Goal: Information Seeking & Learning: Learn about a topic

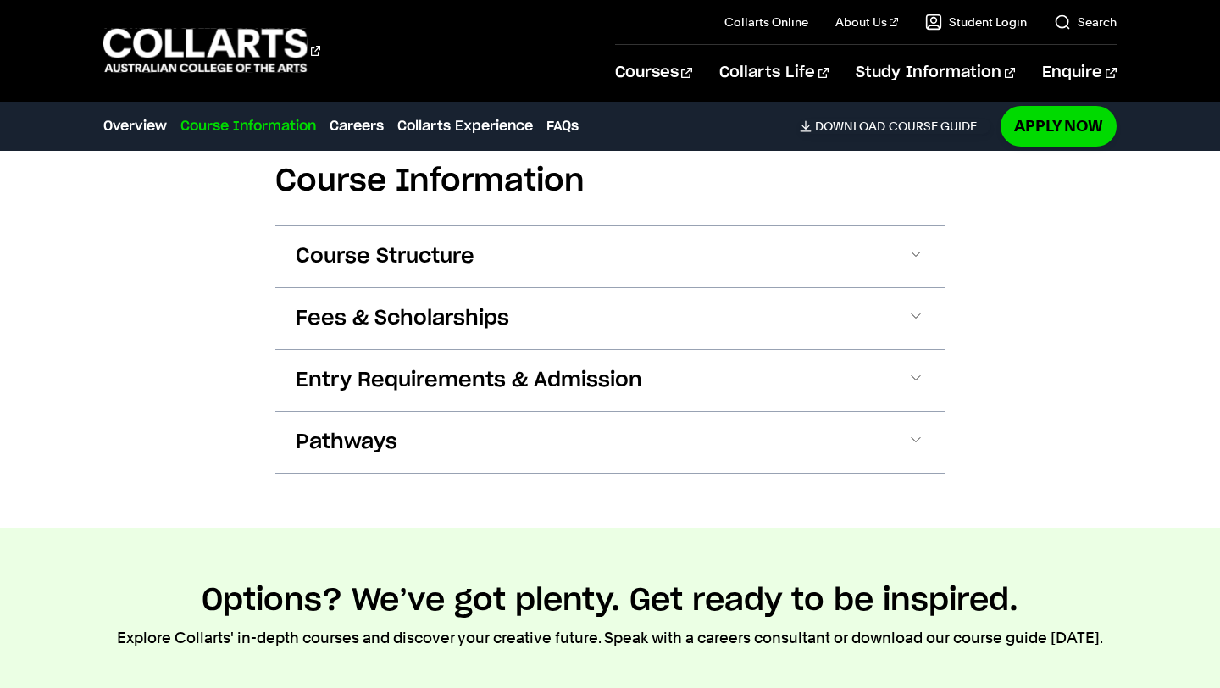
scroll to position [1613, 0]
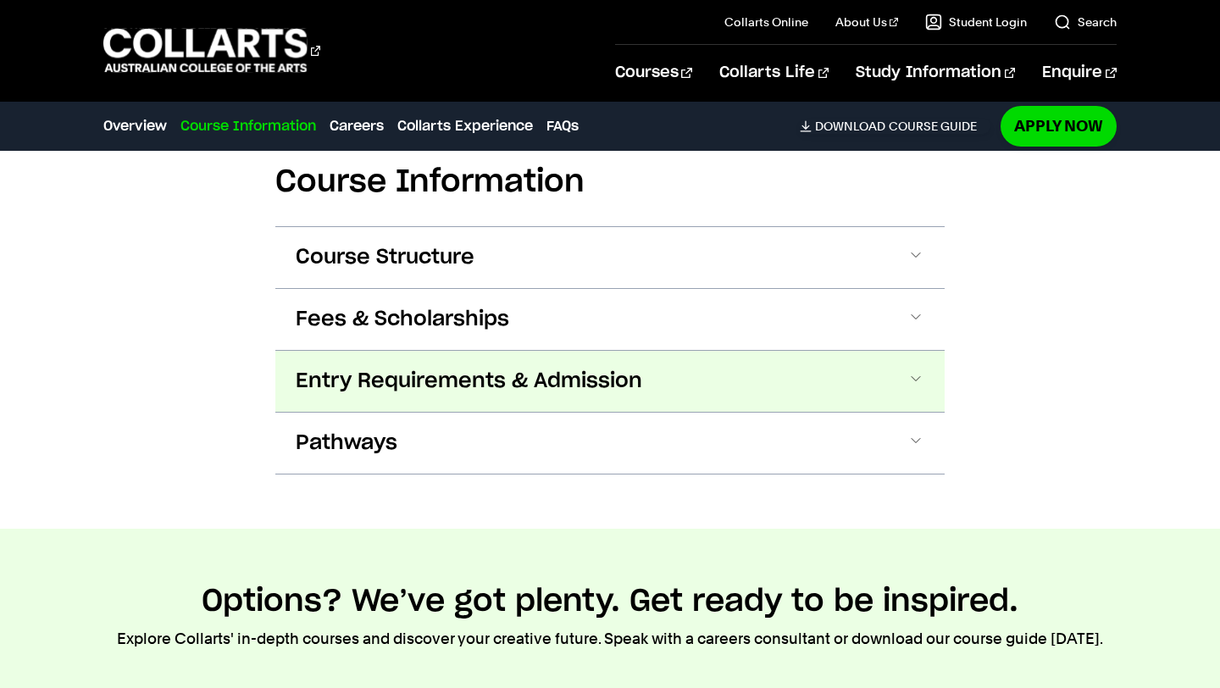
click at [413, 392] on span "Entry Requirements & Admission" at bounding box center [469, 381] width 347 height 27
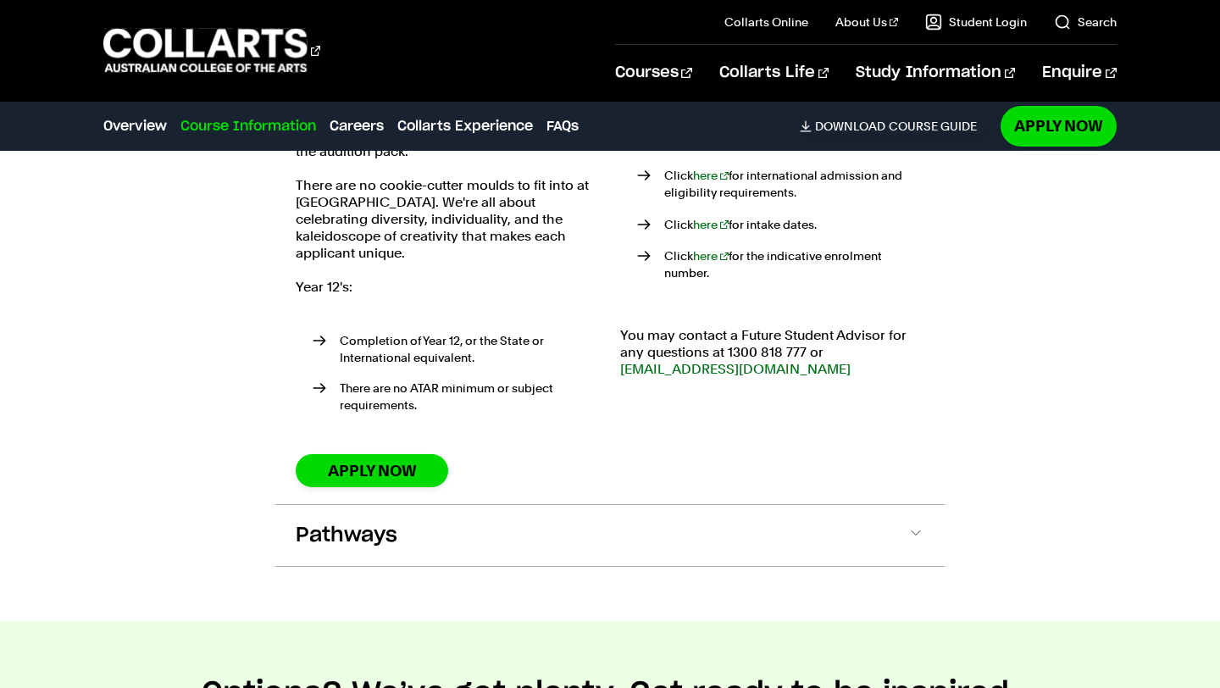
scroll to position [2086, 0]
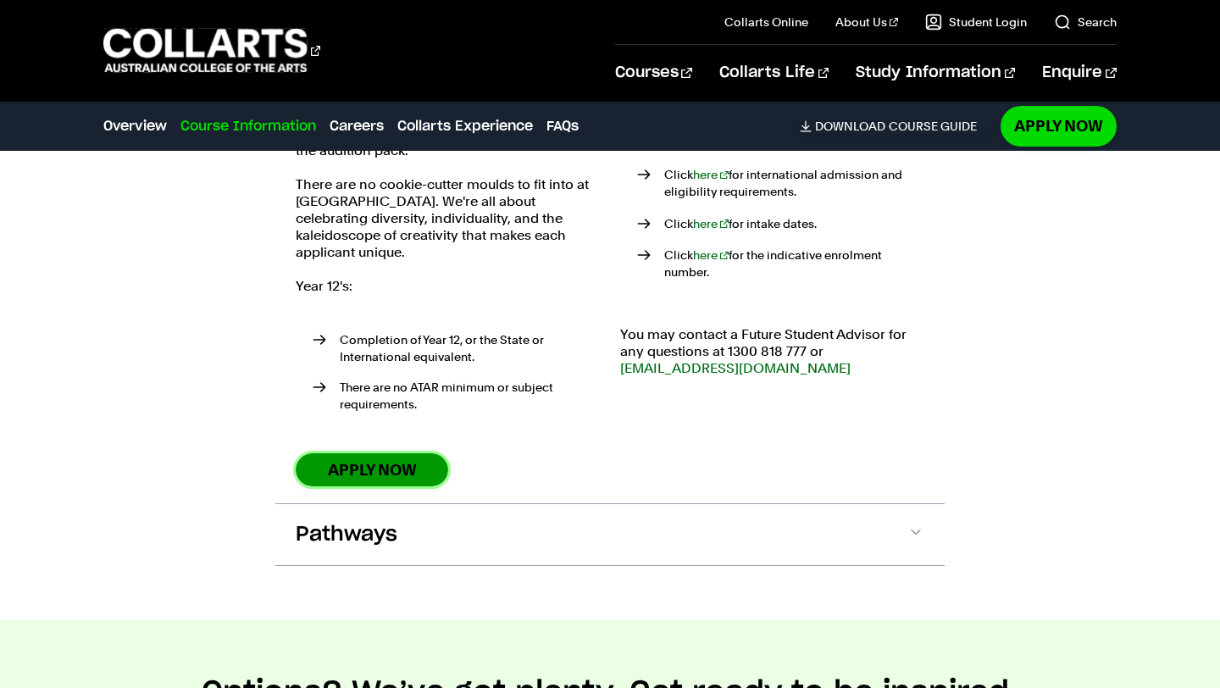
click at [405, 453] on link "Apply Now" at bounding box center [372, 469] width 153 height 33
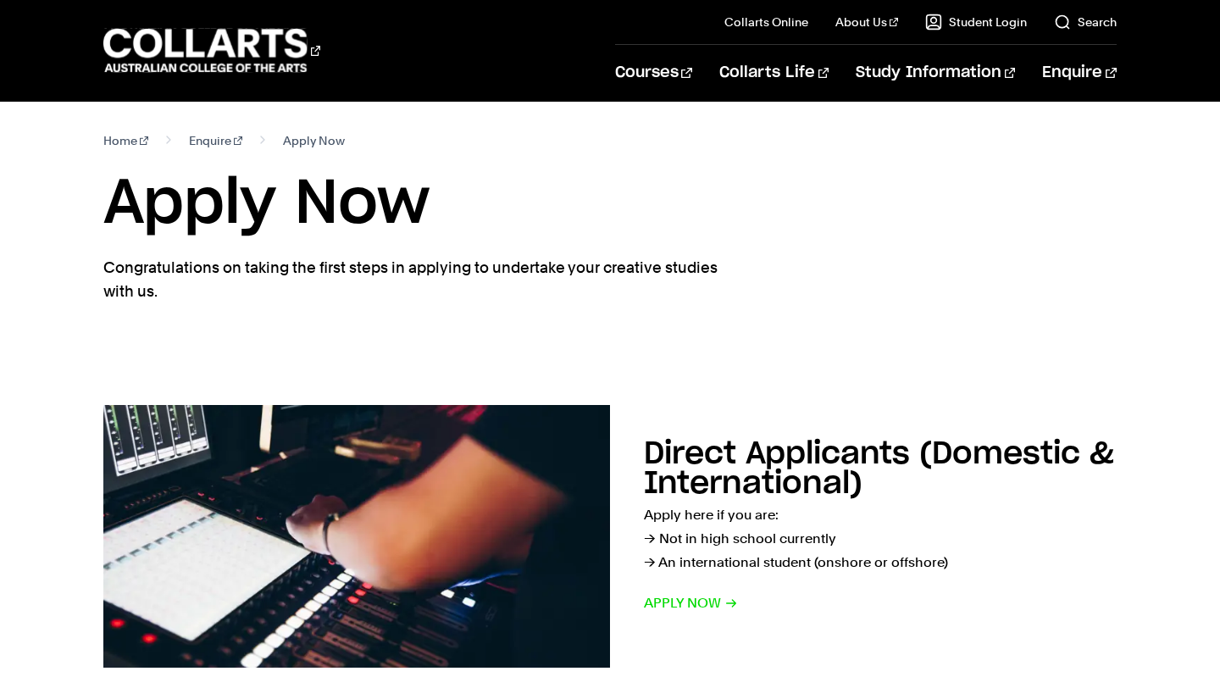
scroll to position [262, 0]
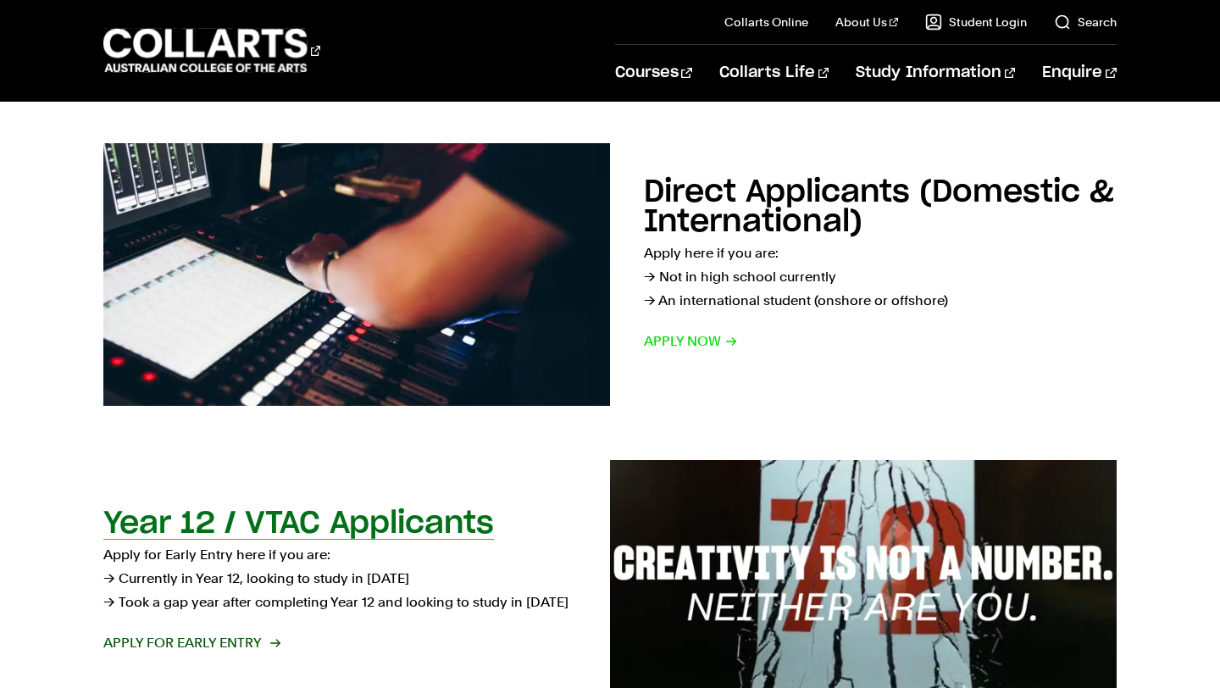
click at [402, 506] on link "Year 12 / VTAC Applicants Apply for Early Entry here if you are: → Currently in…" at bounding box center [609, 591] width 1013 height 263
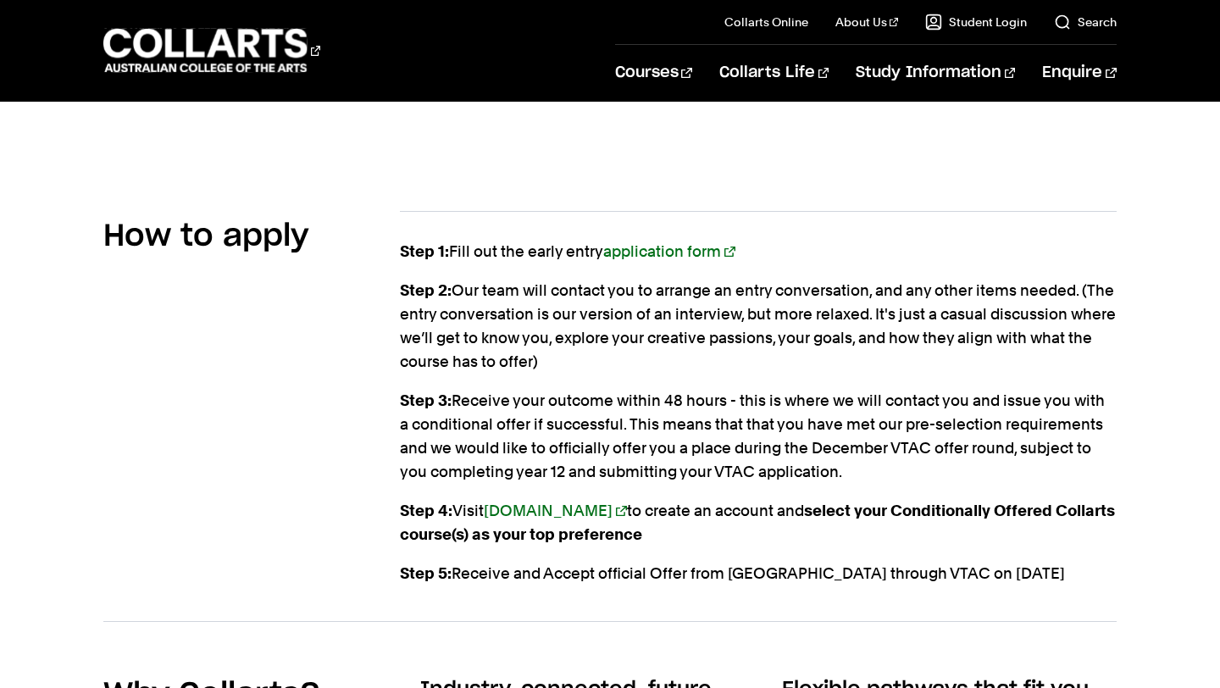
scroll to position [1886, 0]
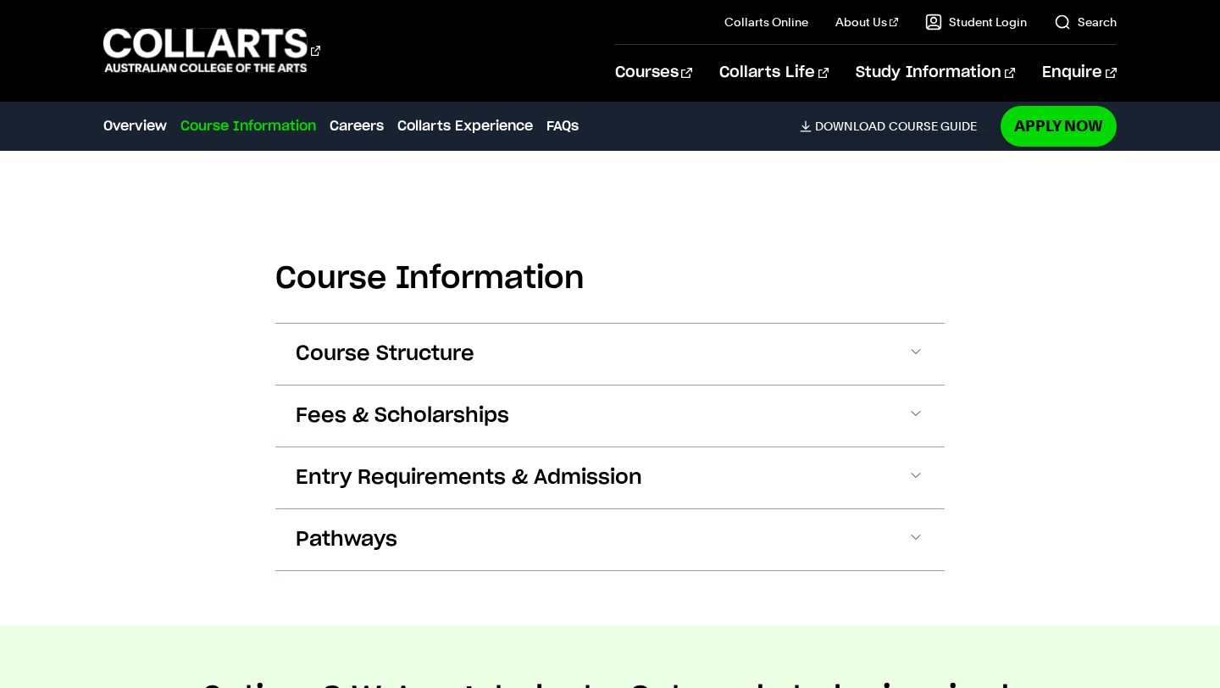
click at [532, 383] on button "Course Structure" at bounding box center [609, 354] width 669 height 61
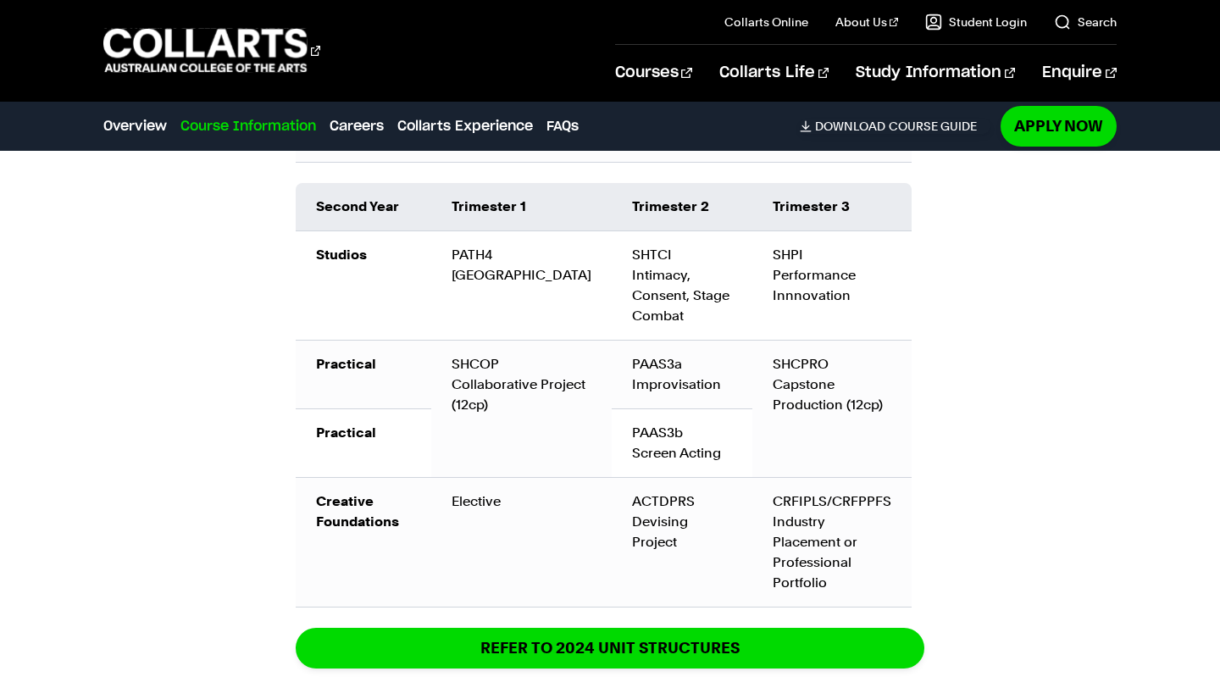
scroll to position [2312, 0]
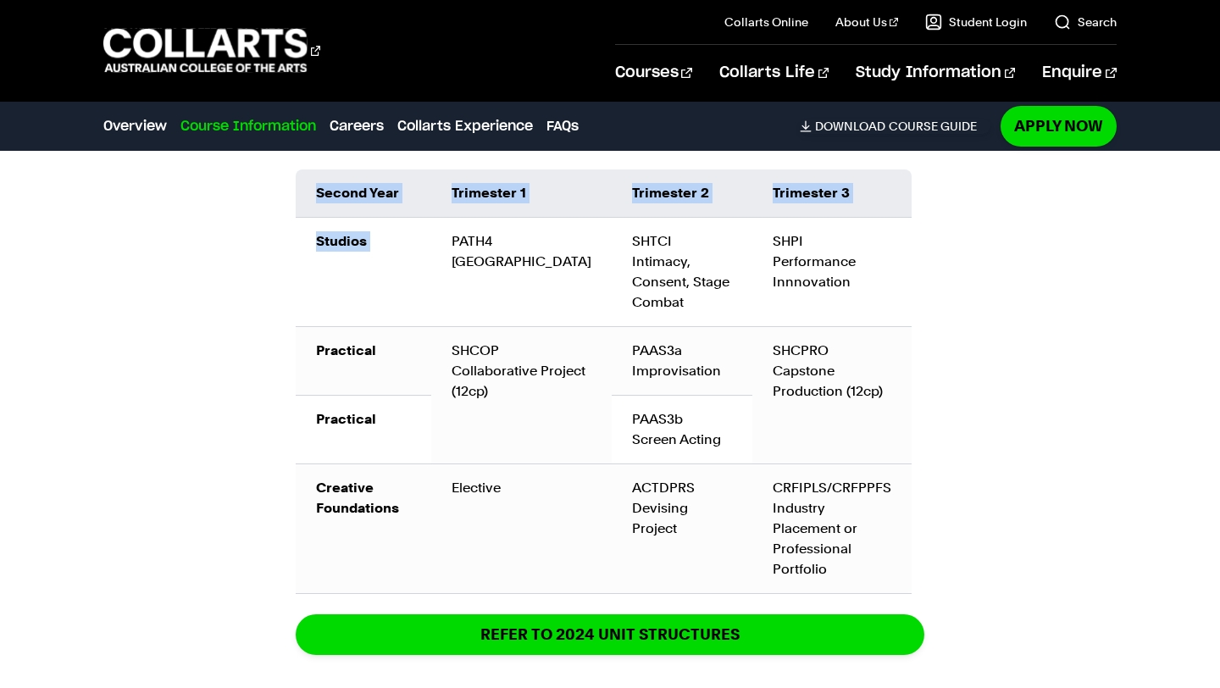
drag, startPoint x: 460, startPoint y: 234, endPoint x: 946, endPoint y: 371, distance: 504.6
click at [946, 371] on div "Course Information Course Structure Bachelor of Performing Arts (Acting) The Ba…" at bounding box center [610, 180] width 1220 height 1589
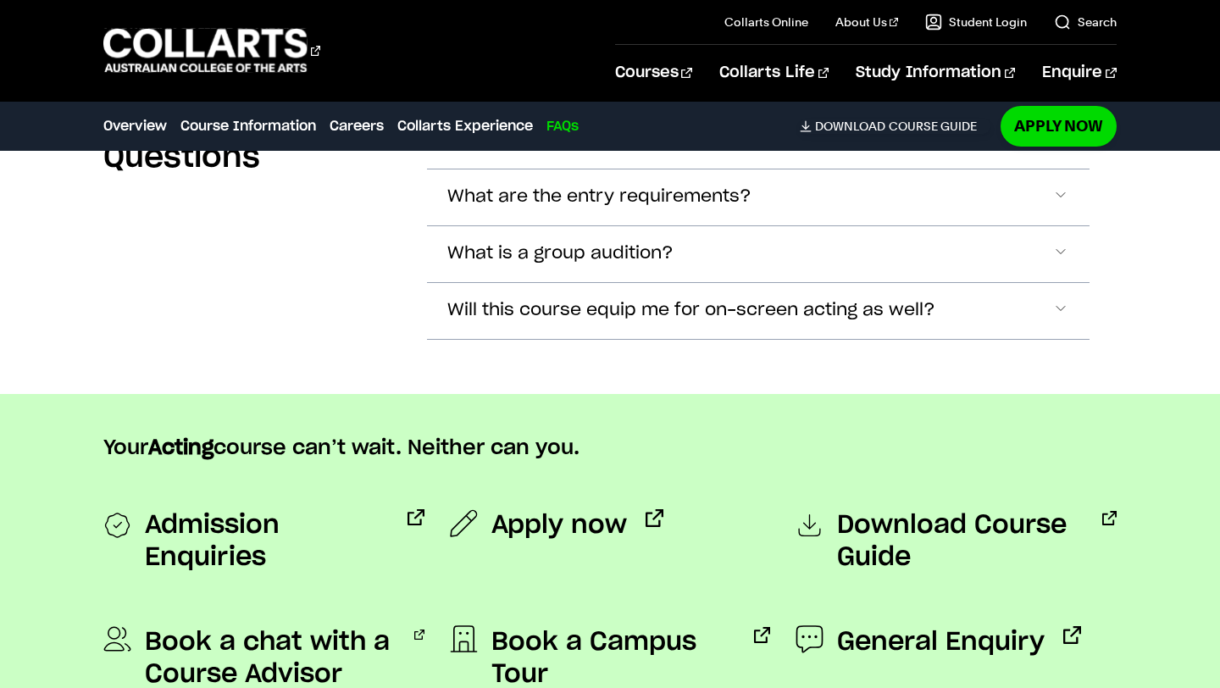
scroll to position [5942, 0]
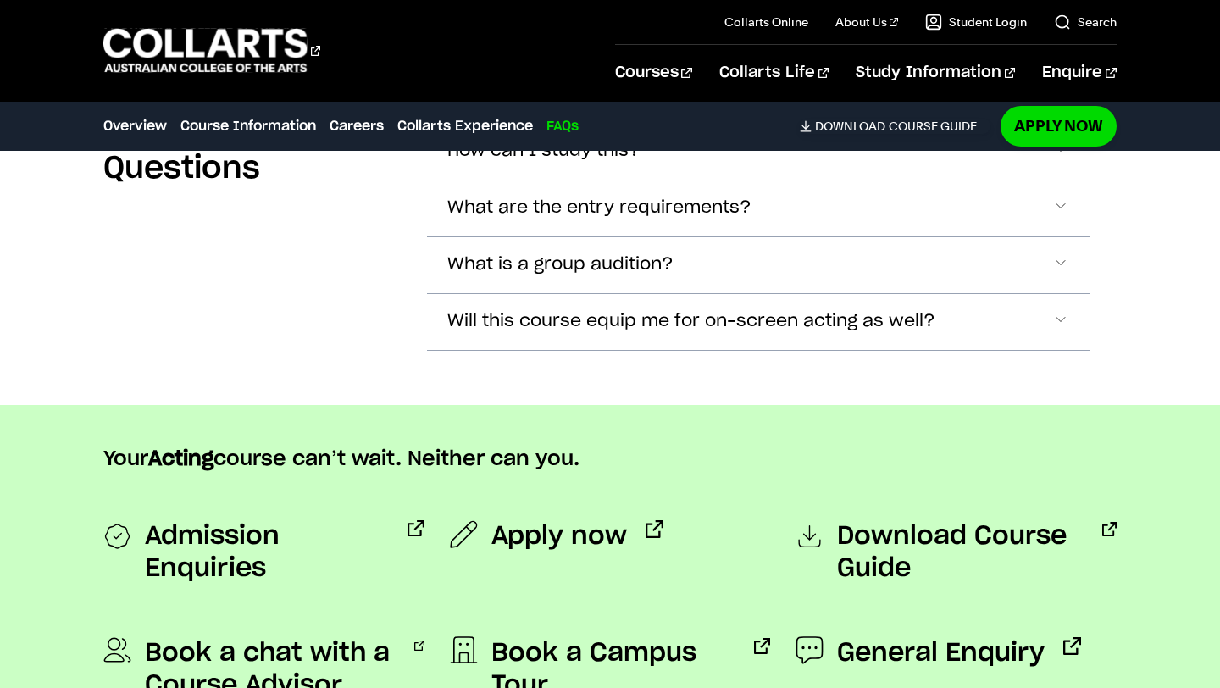
click at [608, 180] on button "Will this course equip me for on-screen acting as well?" at bounding box center [758, 152] width 662 height 56
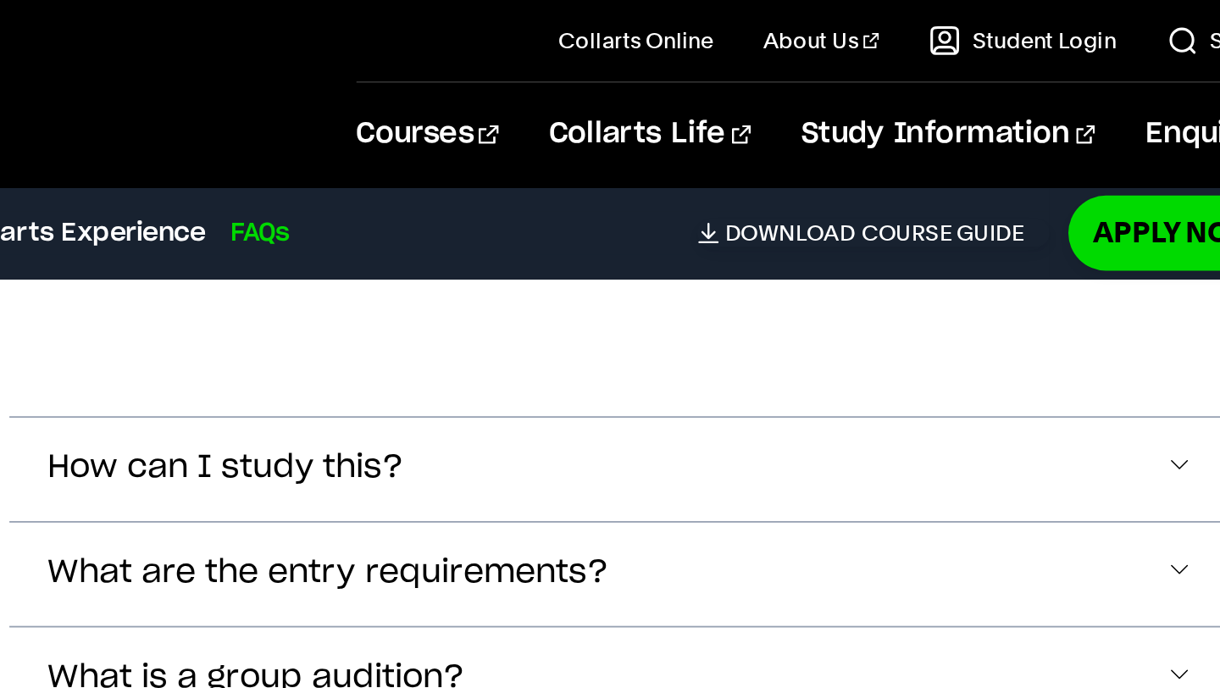
scroll to position [5828, 0]
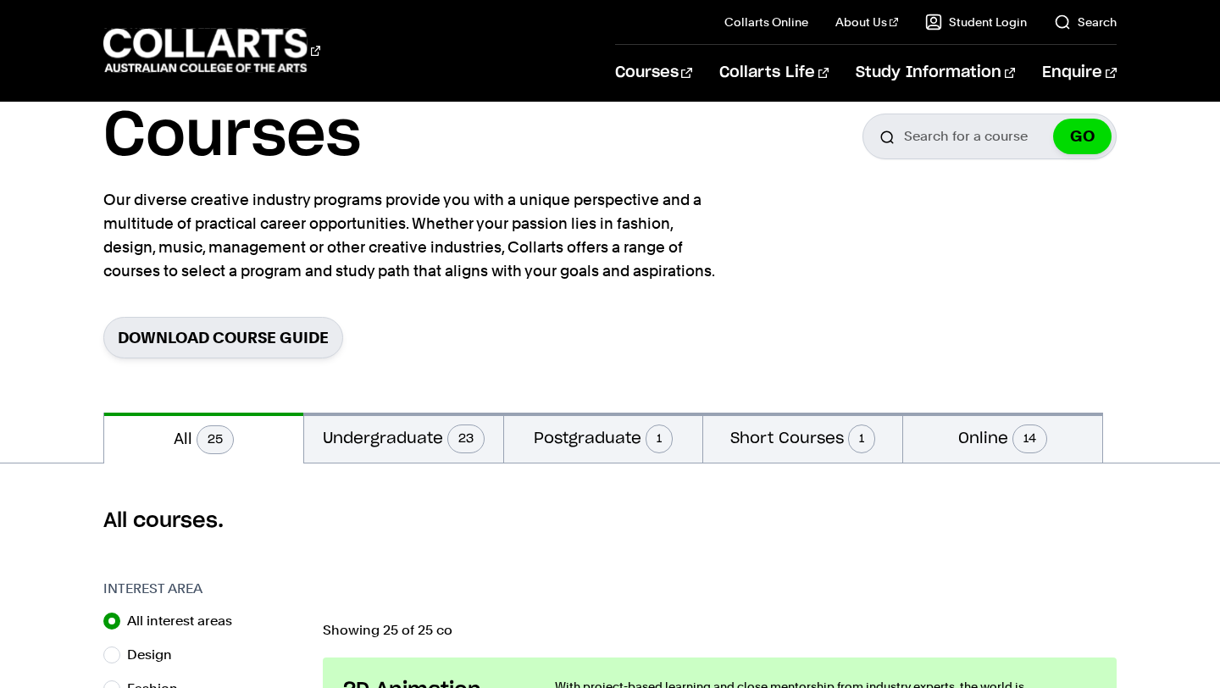
scroll to position [260, 0]
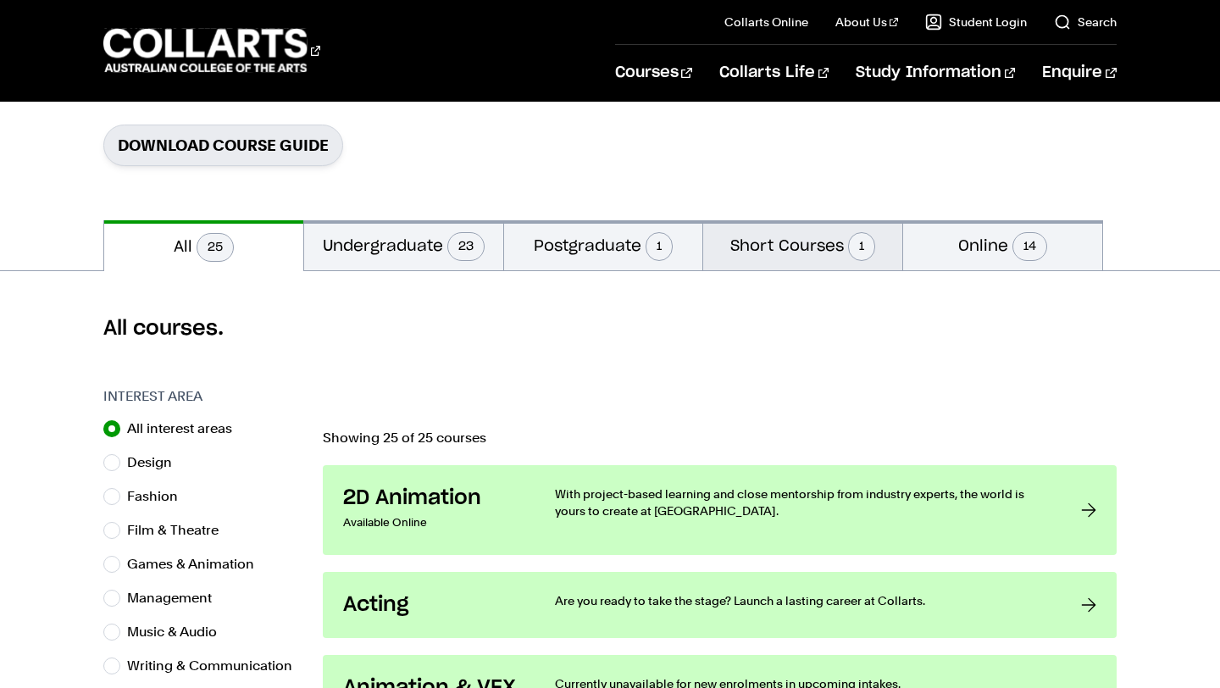
click at [819, 246] on button "Short Courses 1" at bounding box center [802, 245] width 199 height 50
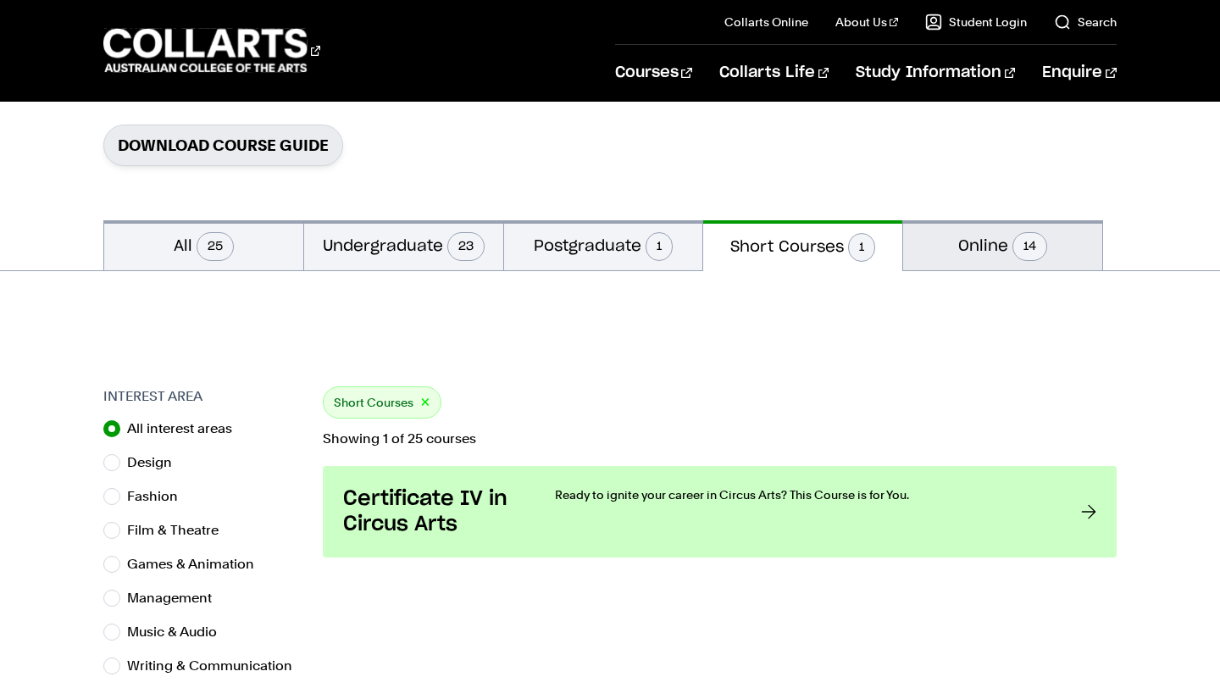
click at [960, 245] on button "Online 14" at bounding box center [1002, 245] width 199 height 50
radio input "false"
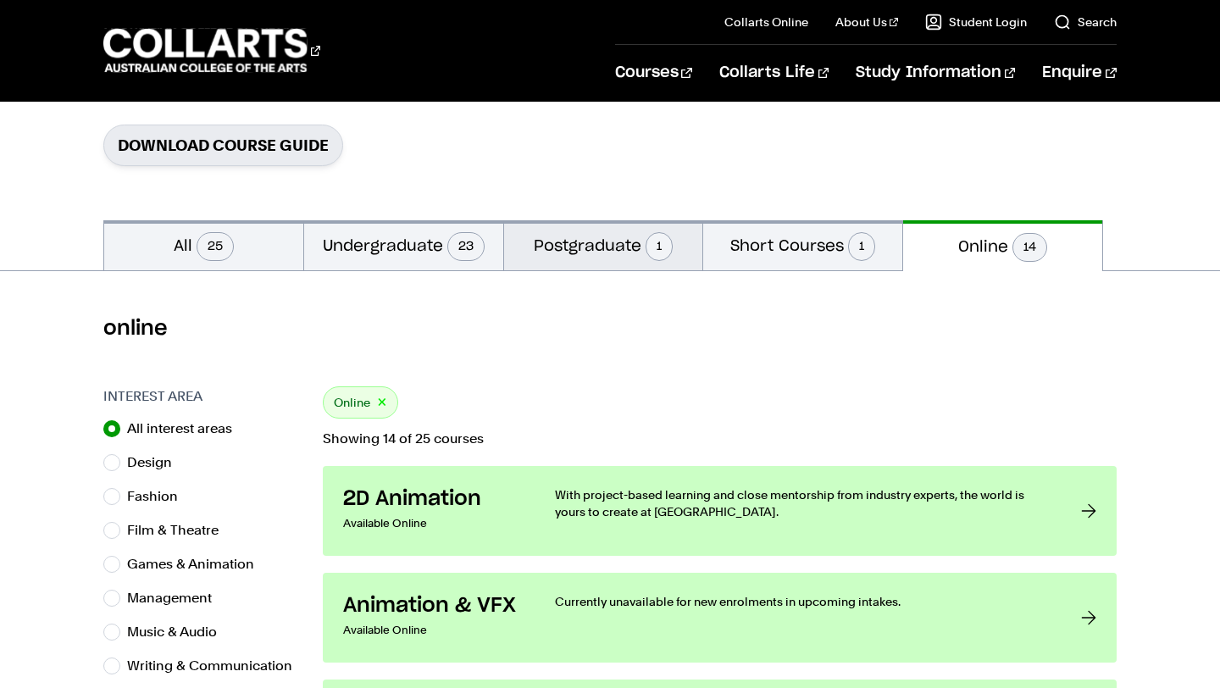
click at [637, 247] on button "Postgraduate 1" at bounding box center [603, 245] width 199 height 50
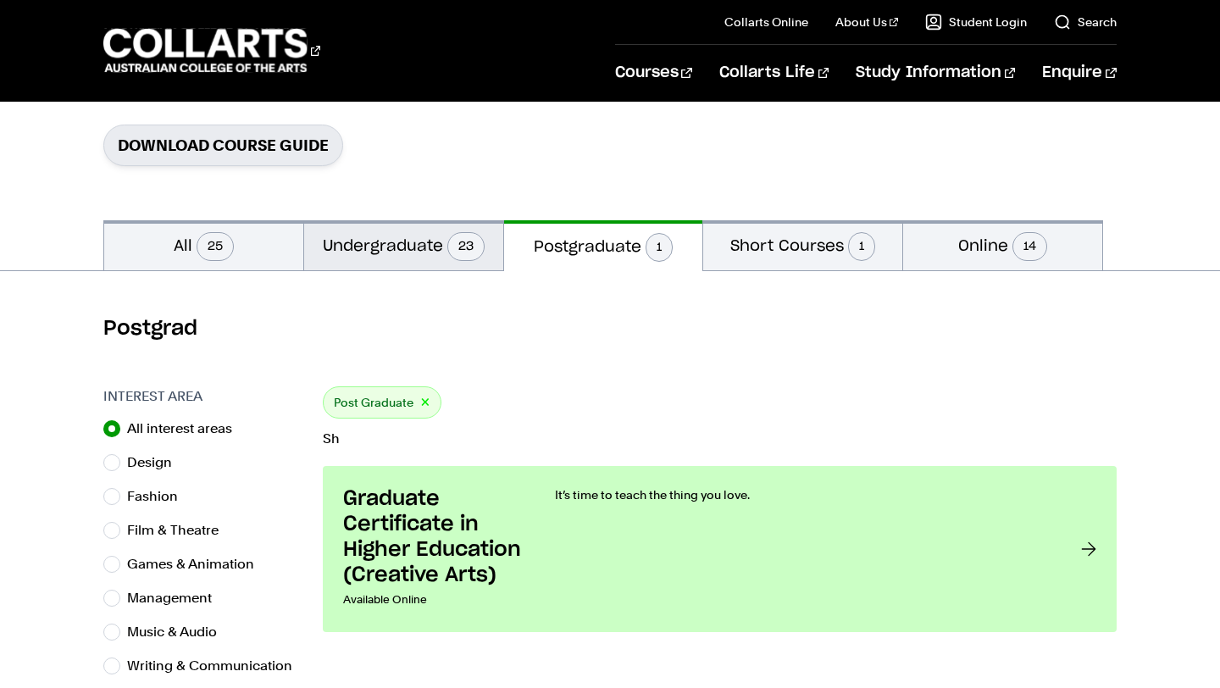
click at [355, 257] on button "Undergraduate 23" at bounding box center [403, 245] width 199 height 50
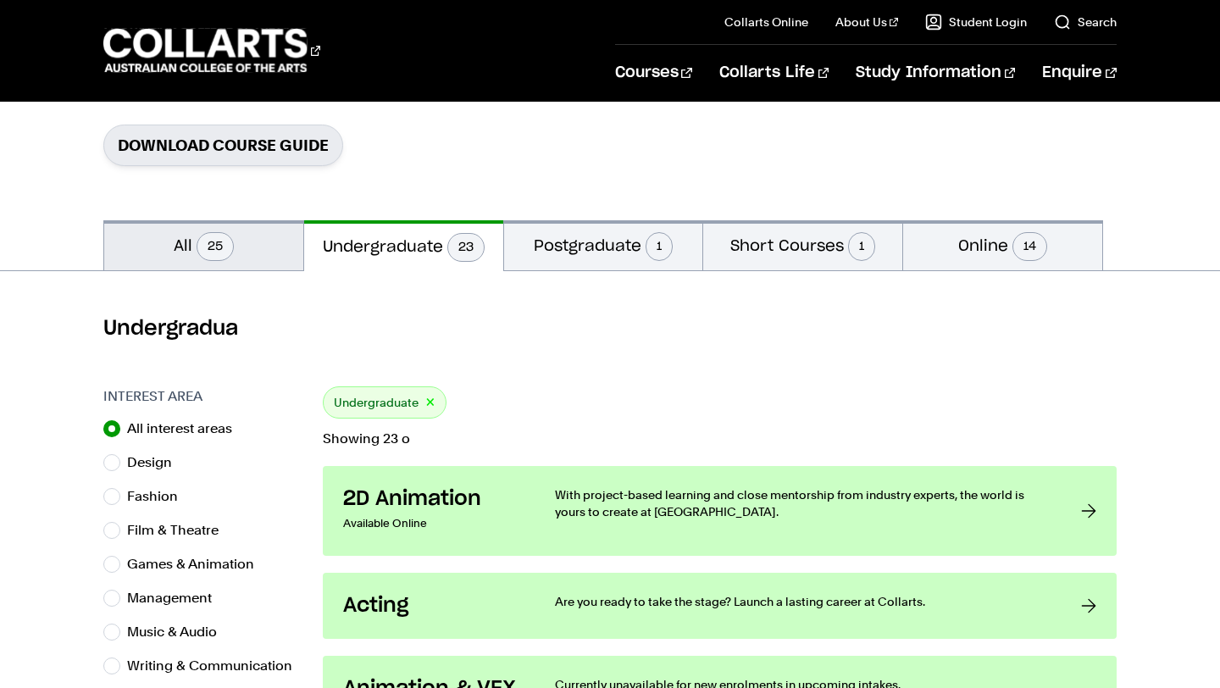
click at [202, 230] on button "All 25" at bounding box center [203, 245] width 199 height 50
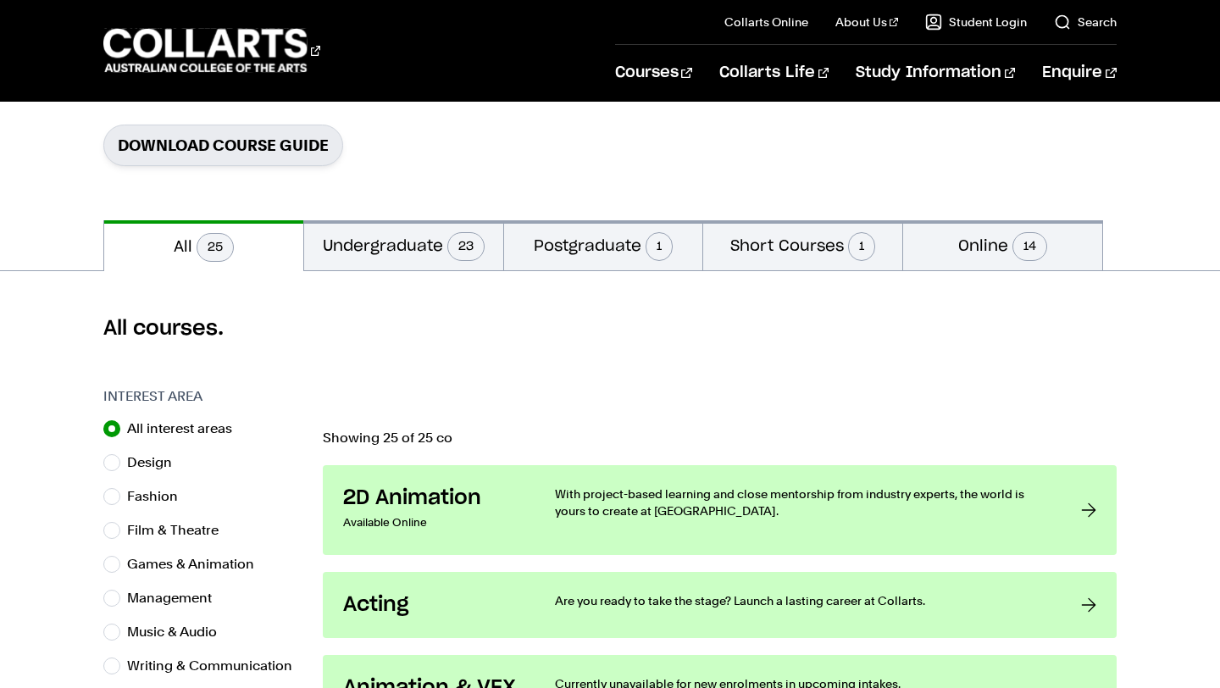
scroll to position [472, 0]
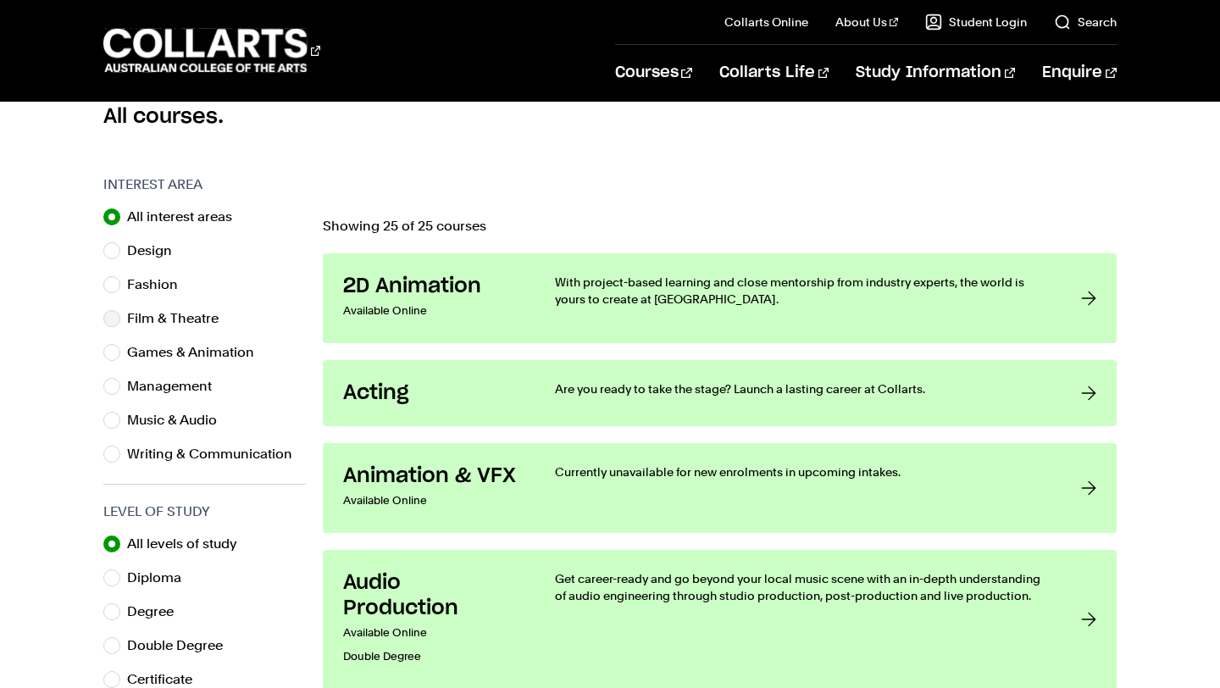
click at [169, 319] on label "Film & Theatre" at bounding box center [179, 319] width 105 height 24
click at [120, 319] on input "Film & Theatre" at bounding box center [111, 318] width 17 height 17
radio input "true"
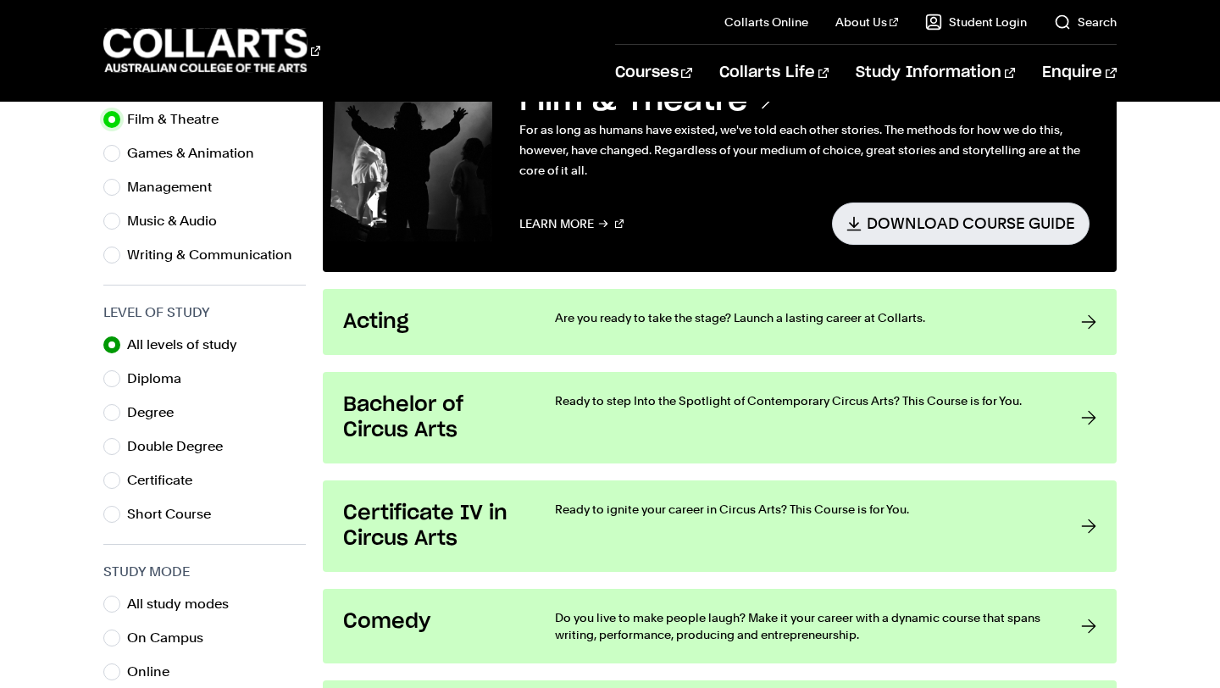
scroll to position [669, 0]
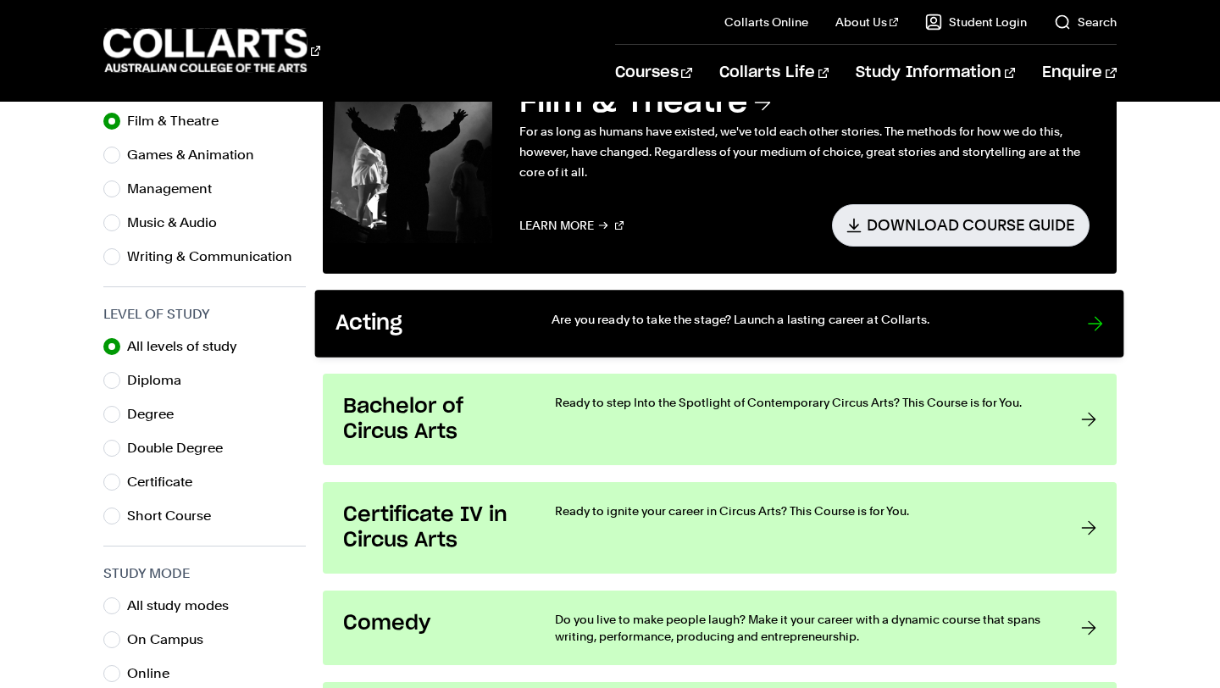
click at [499, 315] on h3 "Acting" at bounding box center [426, 323] width 181 height 26
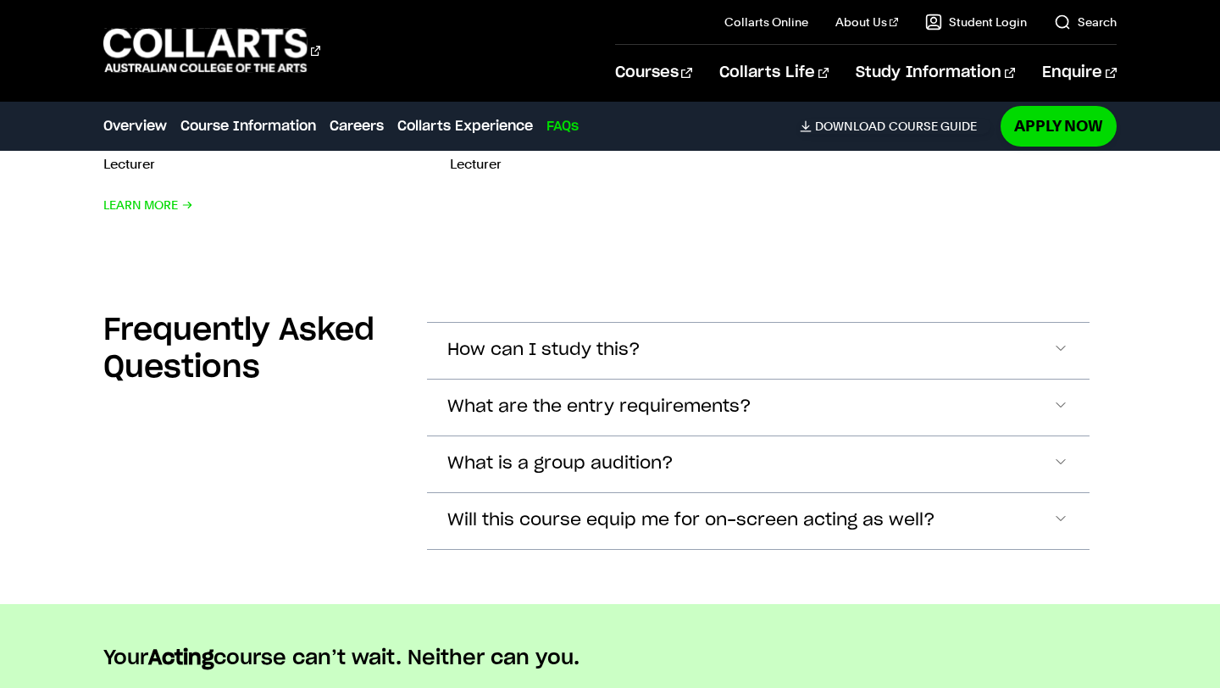
scroll to position [4602, 0]
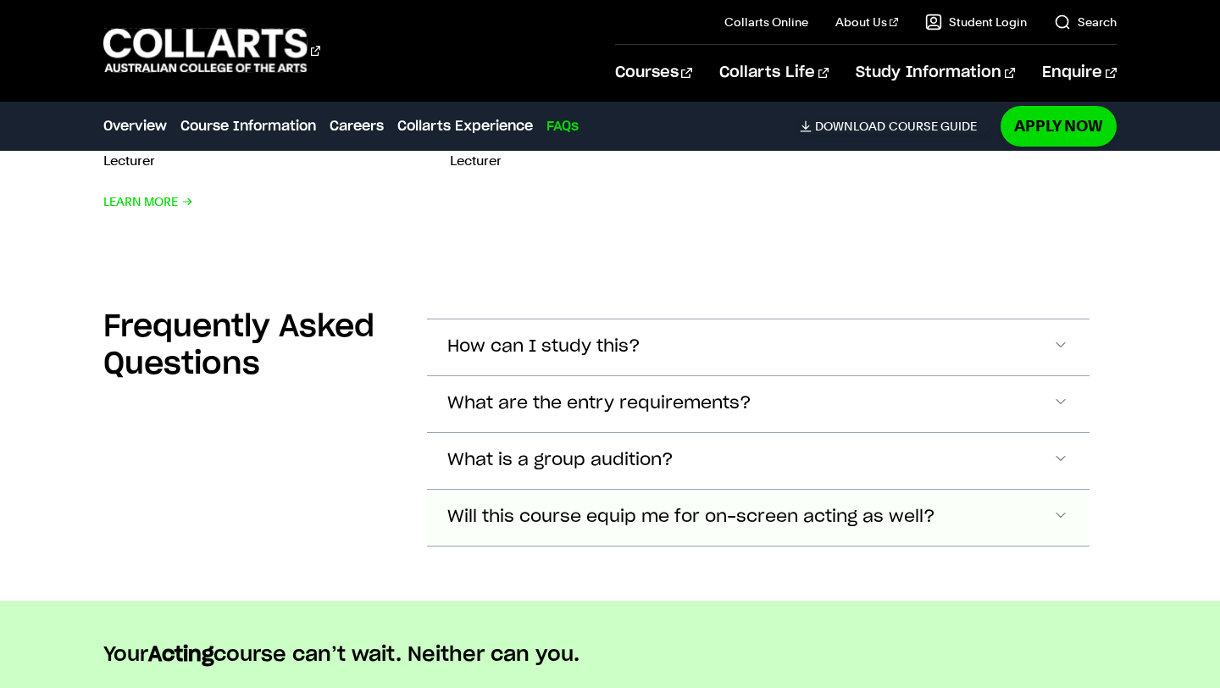
click at [703, 375] on button "Will this course equip me for on-screen acting as well?" at bounding box center [758, 347] width 662 height 56
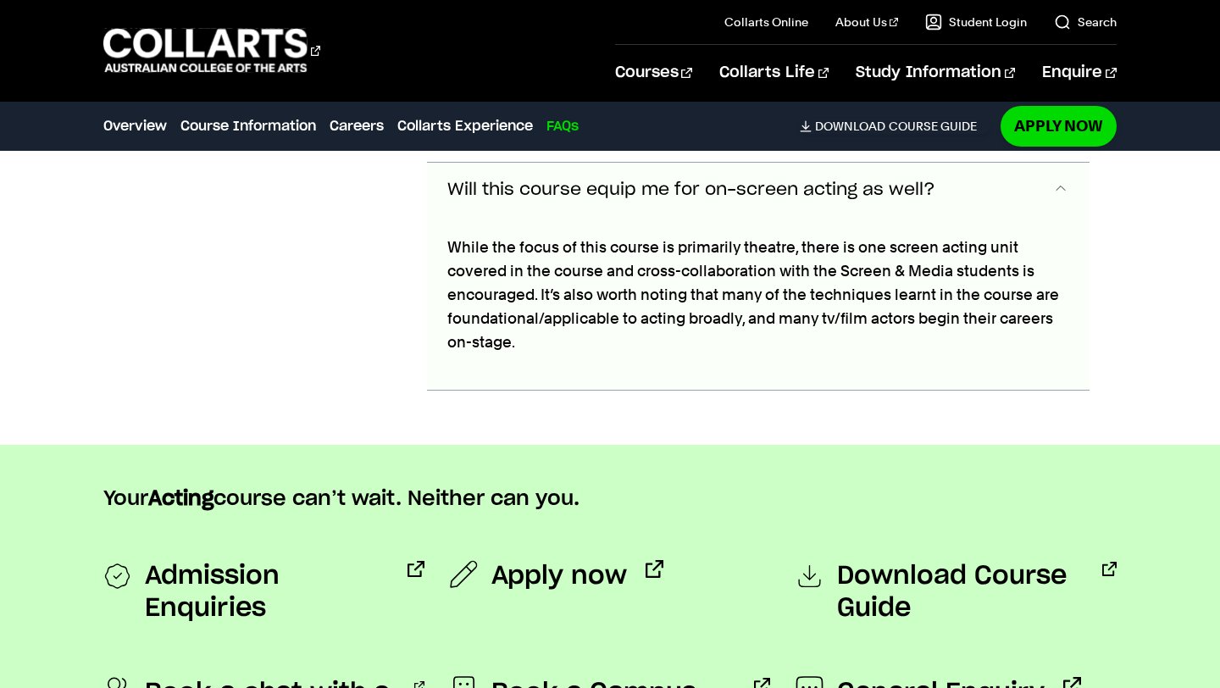
scroll to position [4938, 0]
